Goal: Task Accomplishment & Management: Use online tool/utility

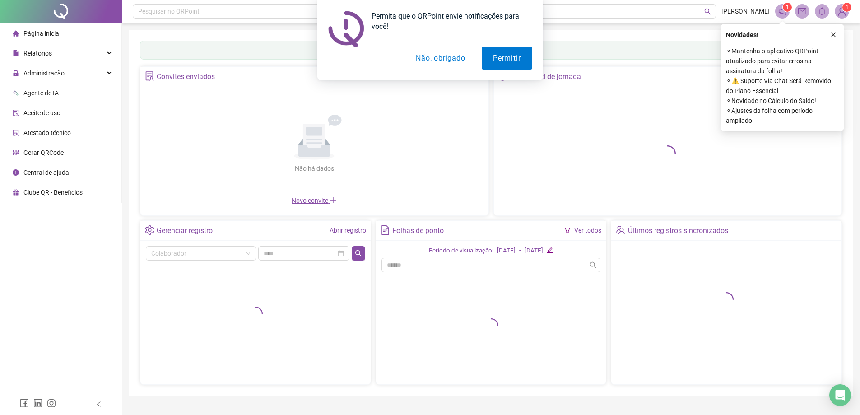
click at [442, 57] on button "Não, obrigado" at bounding box center [441, 58] width 72 height 23
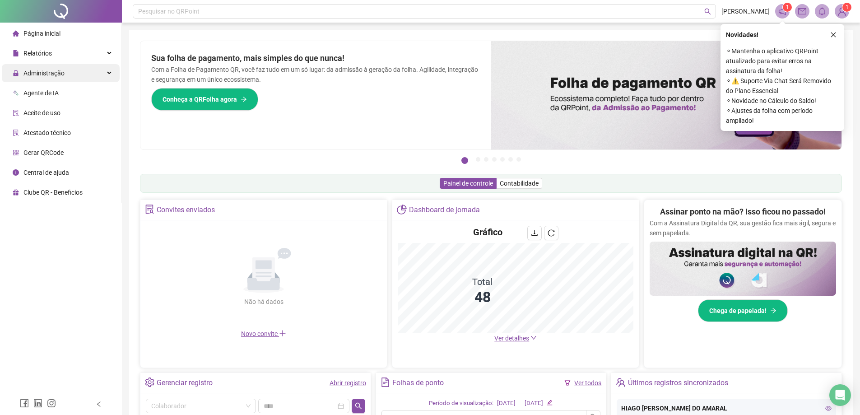
click at [85, 71] on div "Administração" at bounding box center [61, 73] width 118 height 18
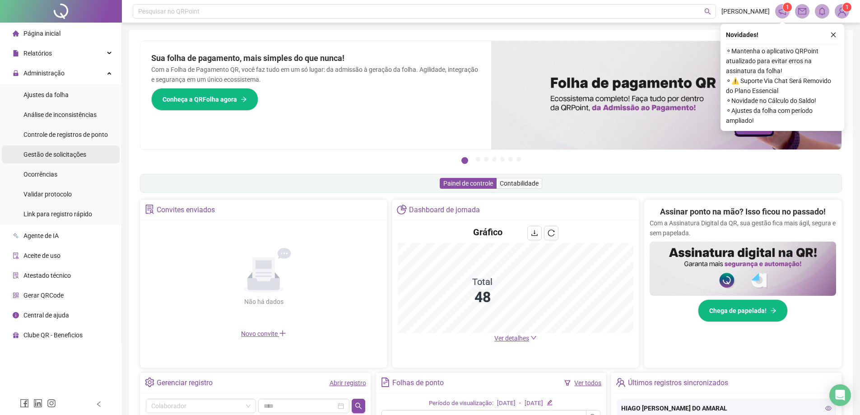
click at [60, 160] on div "Gestão de solicitações" at bounding box center [54, 154] width 63 height 18
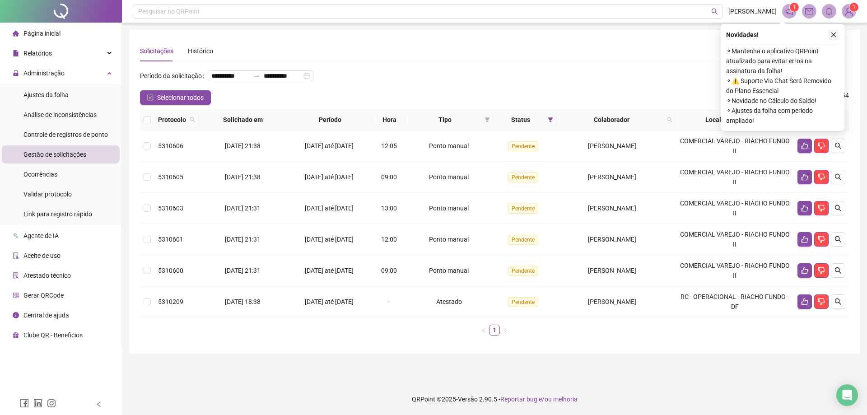
click at [833, 33] on icon "close" at bounding box center [833, 35] width 6 height 6
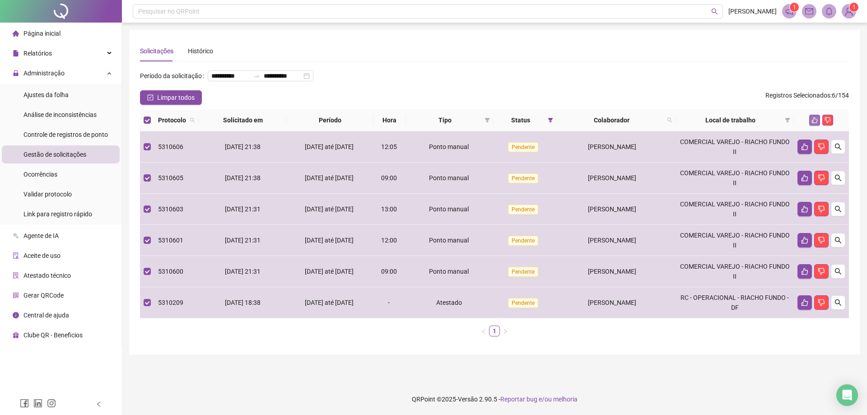
click at [815, 123] on icon "like" at bounding box center [814, 120] width 6 height 6
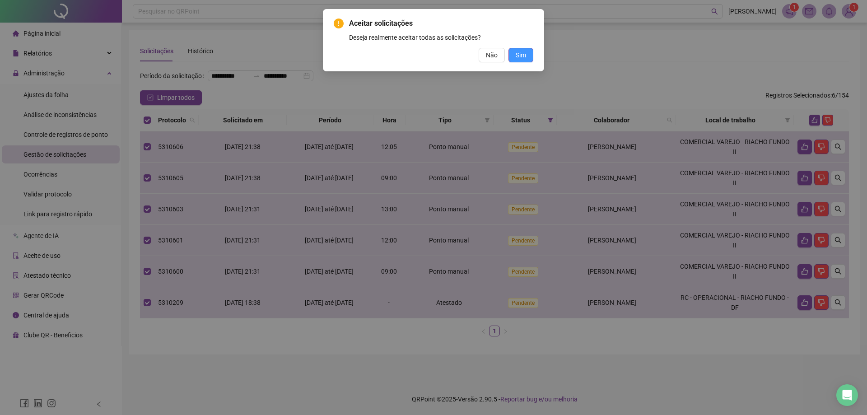
click at [518, 52] on span "Sim" at bounding box center [521, 55] width 10 height 10
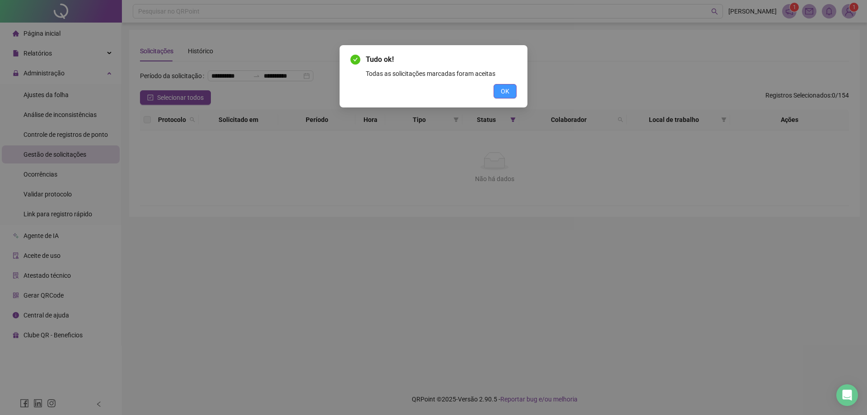
click at [505, 91] on span "OK" at bounding box center [505, 91] width 9 height 10
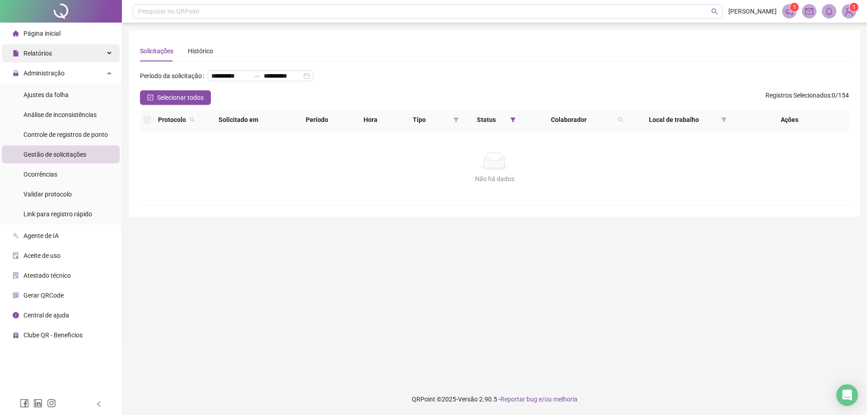
click at [103, 52] on div "Relatórios" at bounding box center [61, 53] width 118 height 18
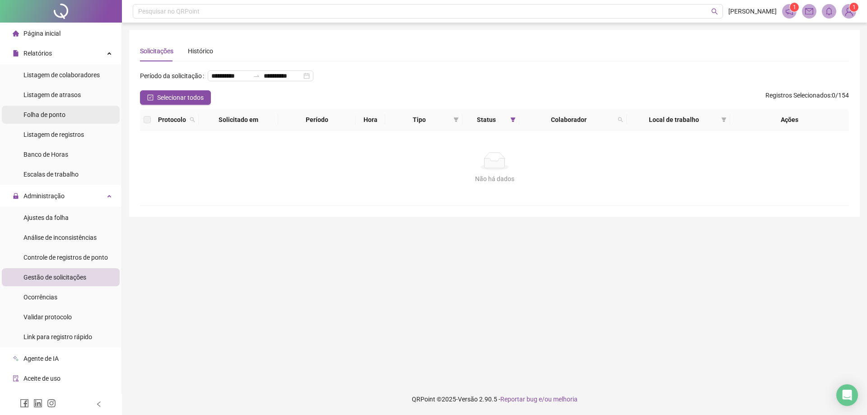
click at [61, 113] on span "Folha de ponto" at bounding box center [44, 114] width 42 height 7
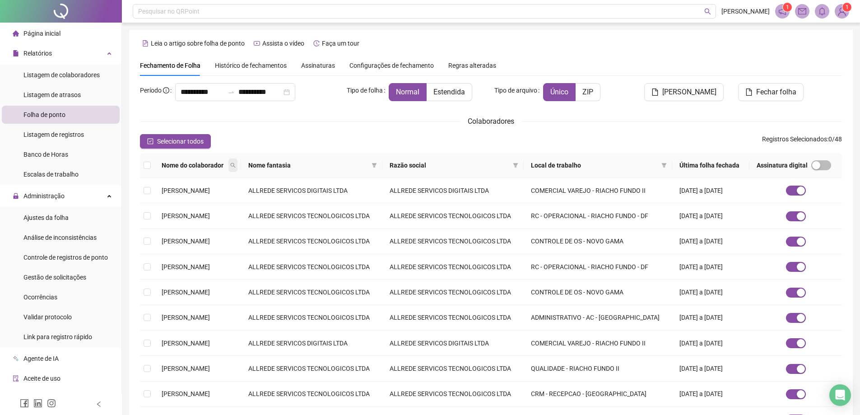
click at [236, 163] on icon "search" at bounding box center [232, 165] width 5 height 5
click at [245, 175] on input "text" at bounding box center [243, 181] width 85 height 14
type input "******"
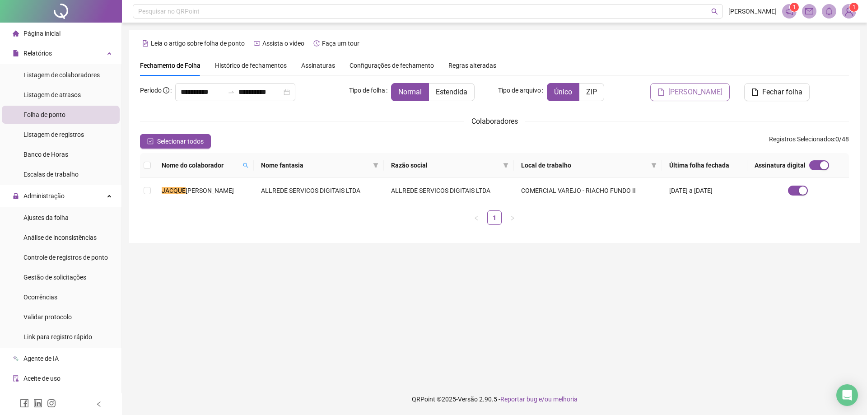
click at [712, 91] on span "Gerar espelho" at bounding box center [695, 92] width 54 height 11
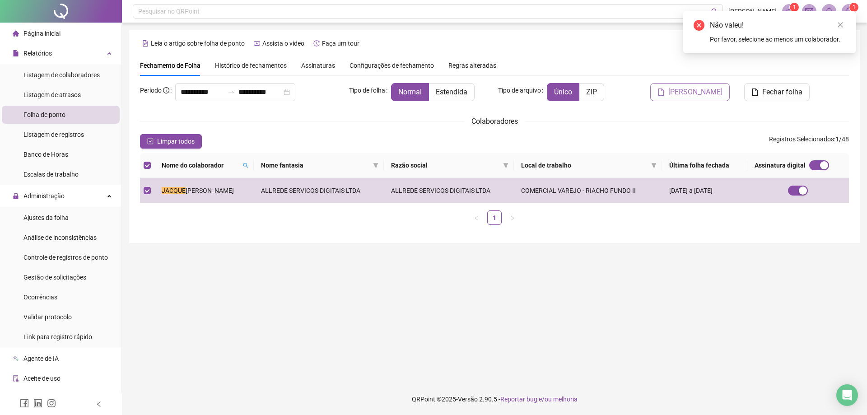
click at [699, 88] on span "Gerar espelho" at bounding box center [695, 92] width 54 height 11
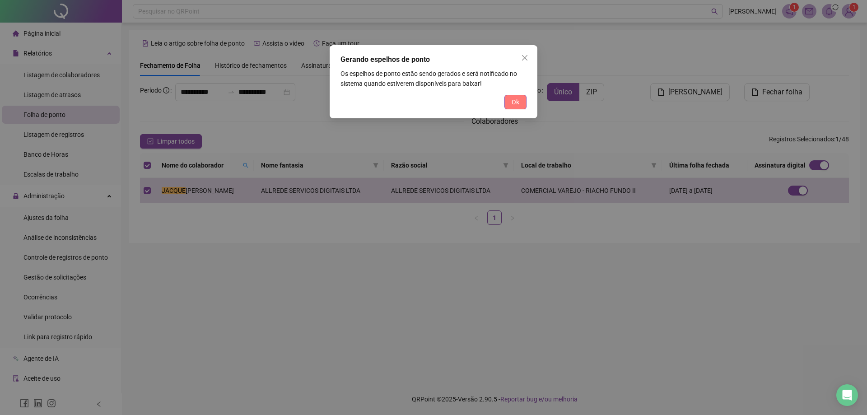
click at [510, 101] on button "Ok" at bounding box center [515, 102] width 22 height 14
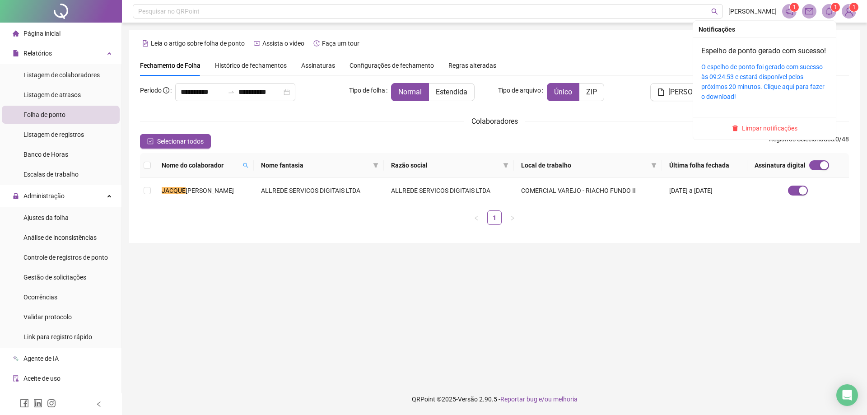
click at [829, 11] on icon "bell" at bounding box center [829, 11] width 8 height 8
click at [745, 84] on link "O espelho de ponto foi gerado com sucesso às 09:24:53 e estará disponível pelos…" at bounding box center [762, 81] width 123 height 37
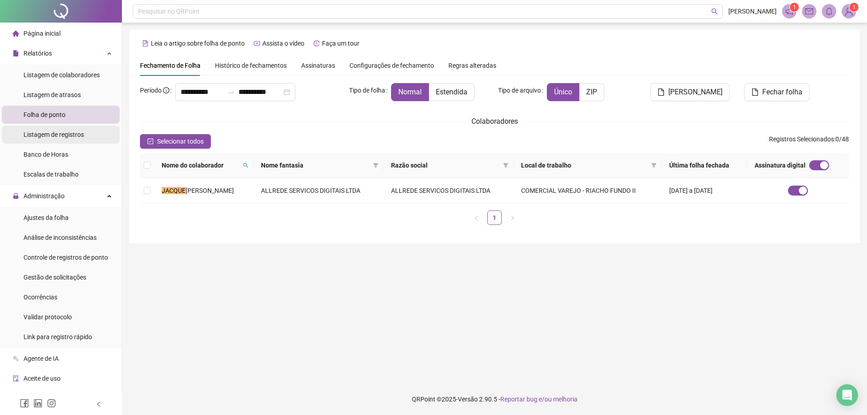
click at [58, 136] on span "Listagem de registros" at bounding box center [53, 134] width 60 height 7
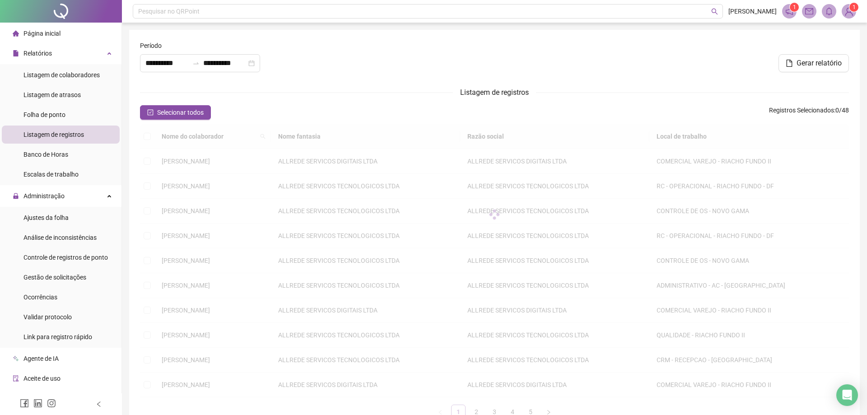
type input "**********"
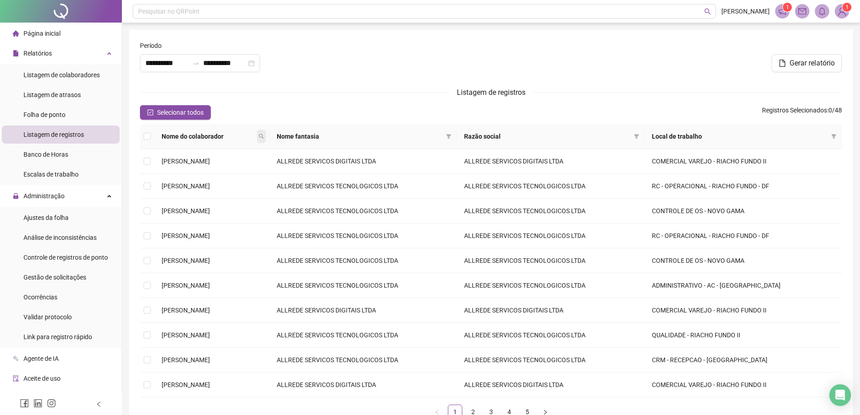
click at [264, 136] on icon "search" at bounding box center [261, 136] width 5 height 5
type input "***"
click at [272, 169] on span "Buscar" at bounding box center [271, 168] width 20 height 10
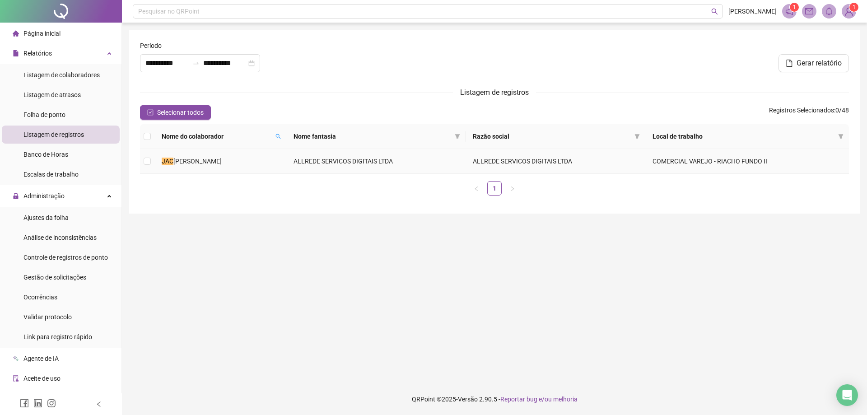
click at [203, 159] on span "QUELINE LOPES DE OLIVEIRA" at bounding box center [197, 161] width 48 height 7
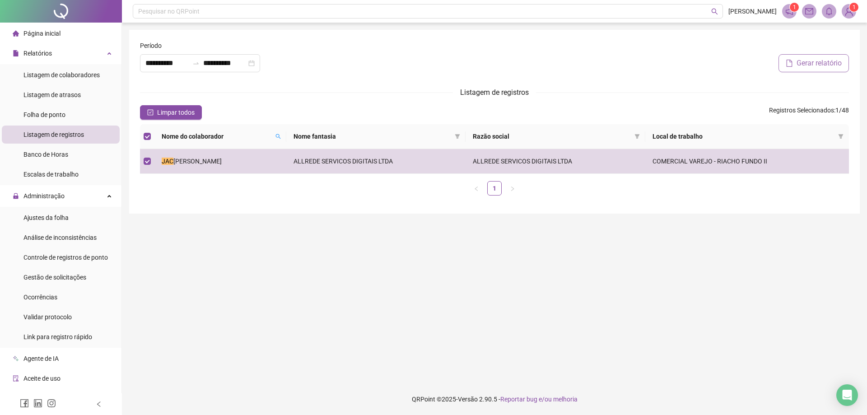
click at [820, 61] on span "Gerar relatório" at bounding box center [818, 63] width 45 height 11
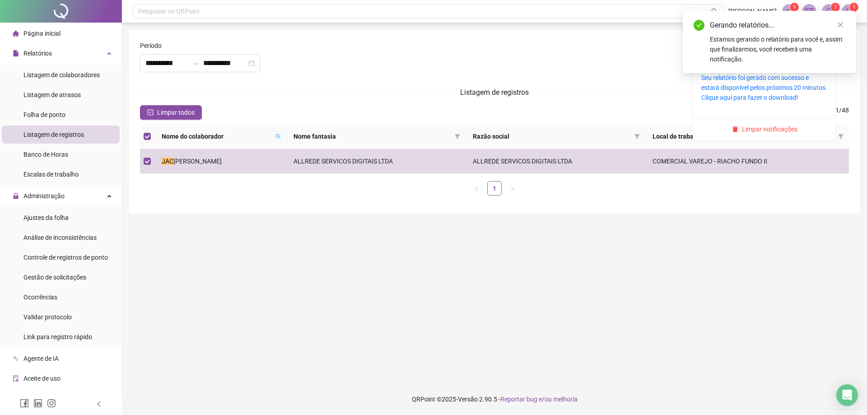
click at [834, 8] on sup "1" at bounding box center [835, 7] width 9 height 9
click at [751, 98] on link "Seu relatório foi gerado com sucesso e estará disponível pelos próximos 20 minu…" at bounding box center [764, 87] width 126 height 27
